Goal: Task Accomplishment & Management: Manage account settings

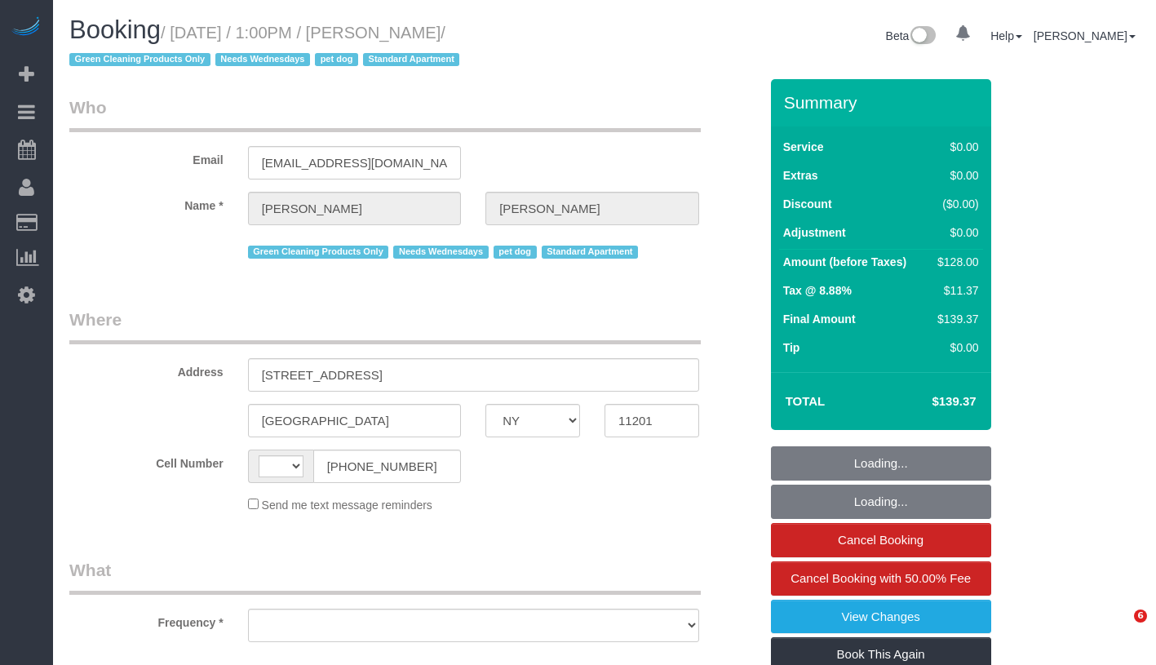
select select "NY"
select select "object:584"
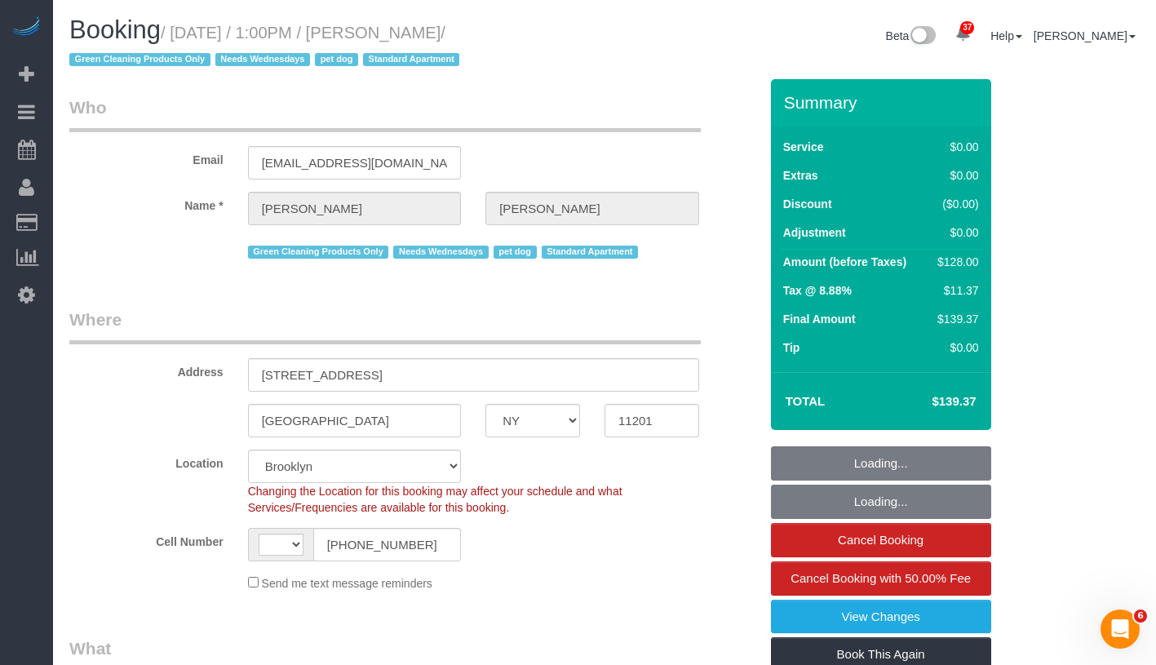
select select "string:stripe-pm_1RN3sH4VGloSiKo7cD90aCm4"
select select "1"
select select "number:57"
select select "number:74"
select select "number:13"
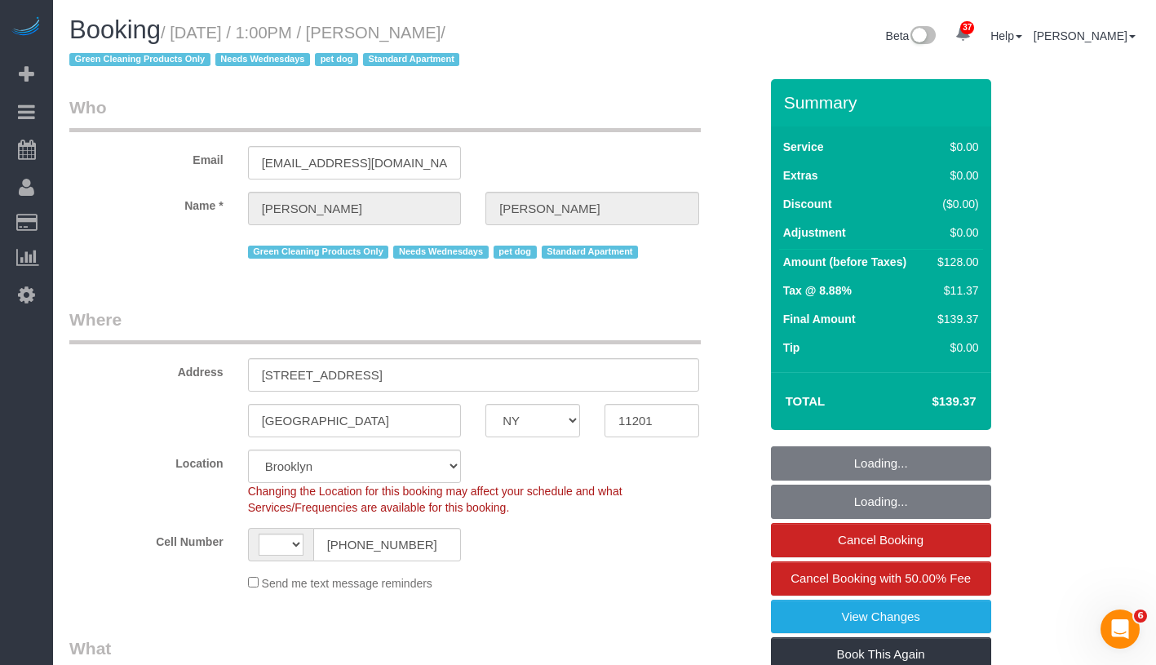
select select "number:7"
select select "string:US"
select select "spot1"
select select "1"
select select "object:1129"
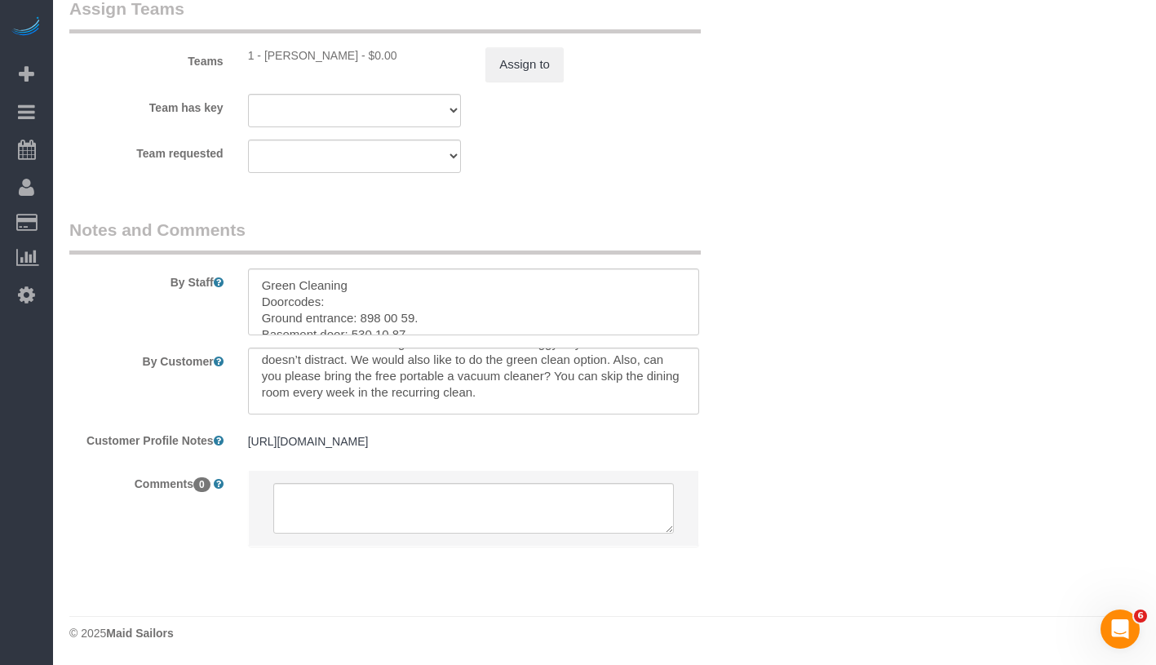
scroll to position [7, 0]
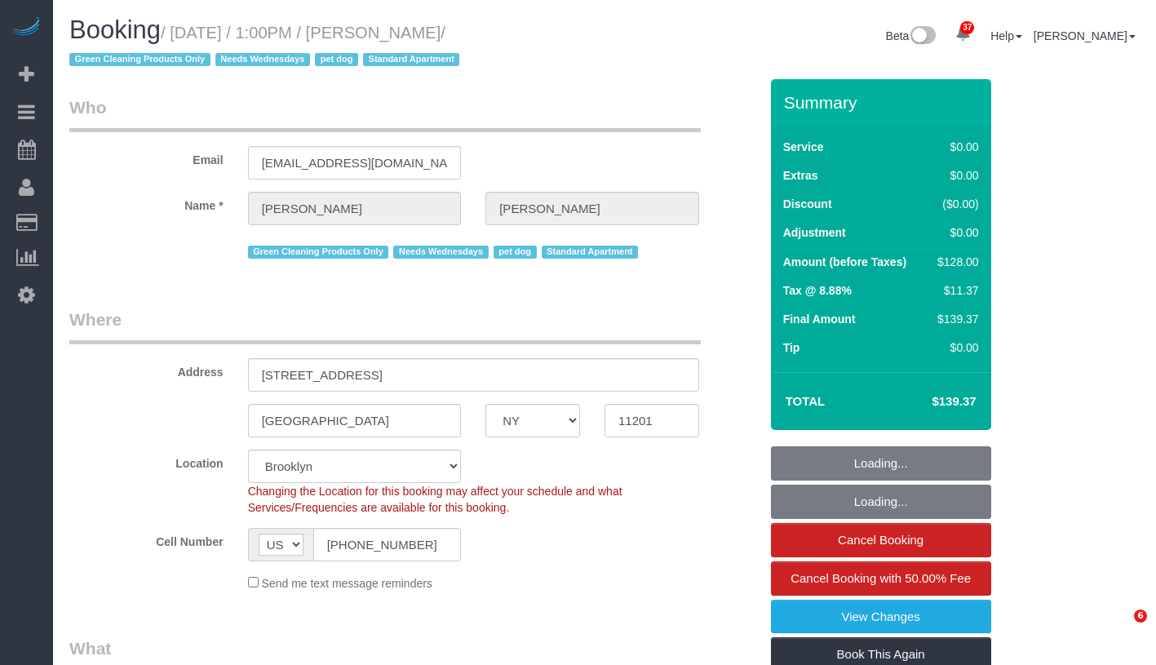
select select "NY"
select select "spot1"
select select "number:57"
select select "number:74"
select select "number:13"
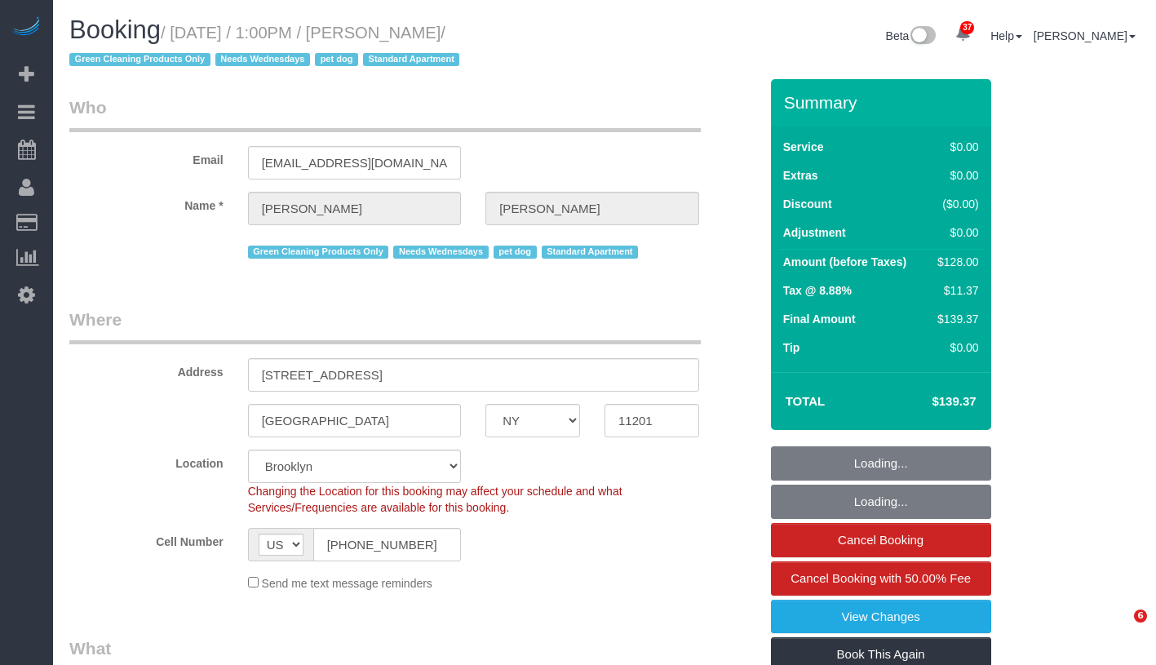
select select "number:7"
select select "1"
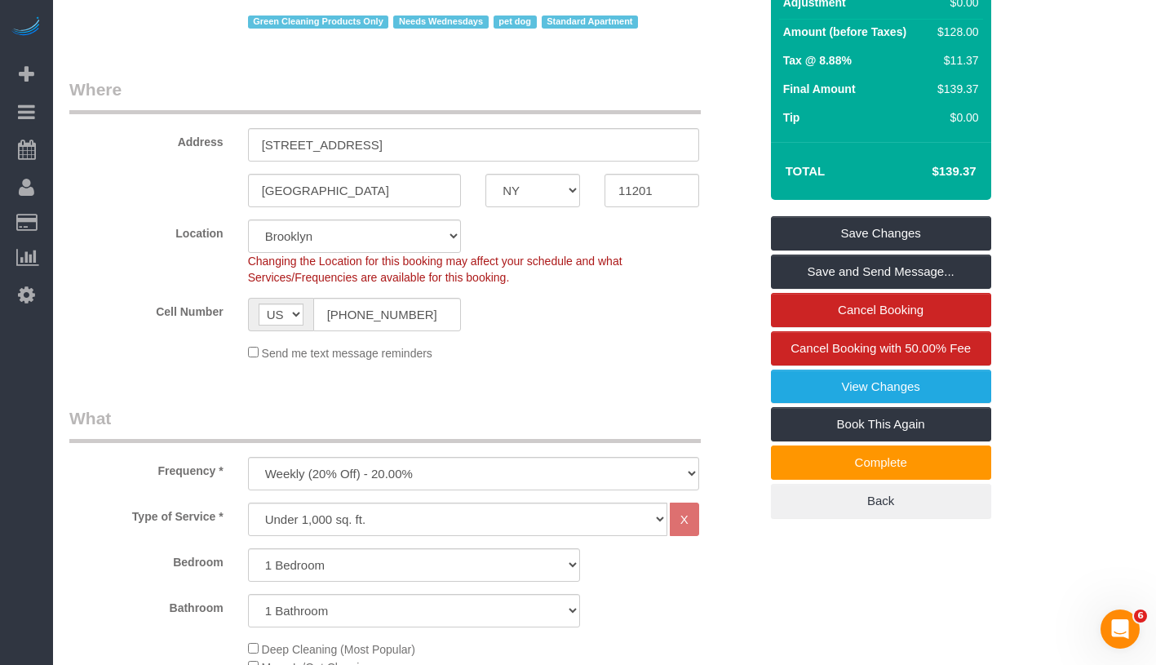
scroll to position [29, 0]
